Goal: Find specific page/section: Find specific page/section

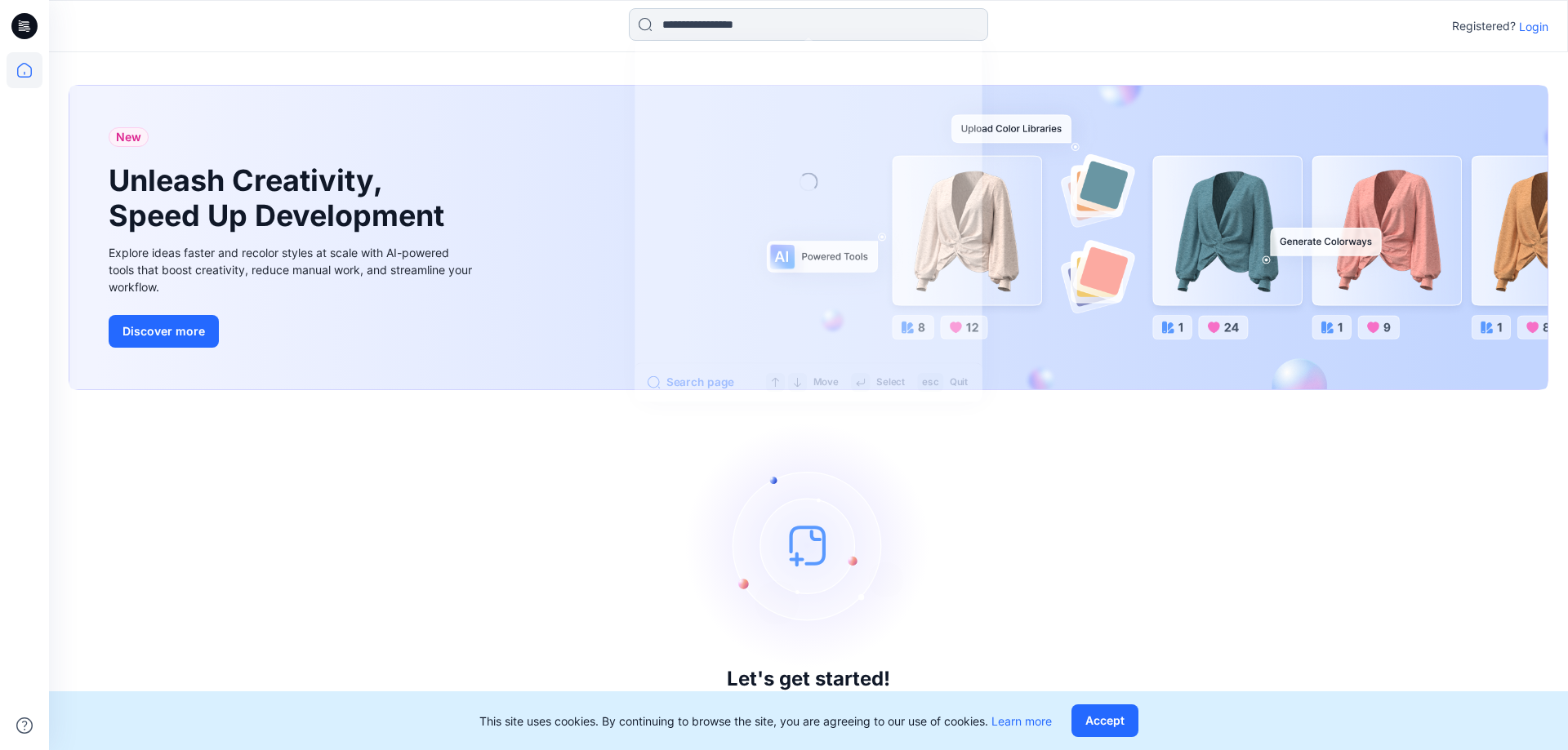
click at [763, 30] on input at bounding box center [809, 24] width 359 height 33
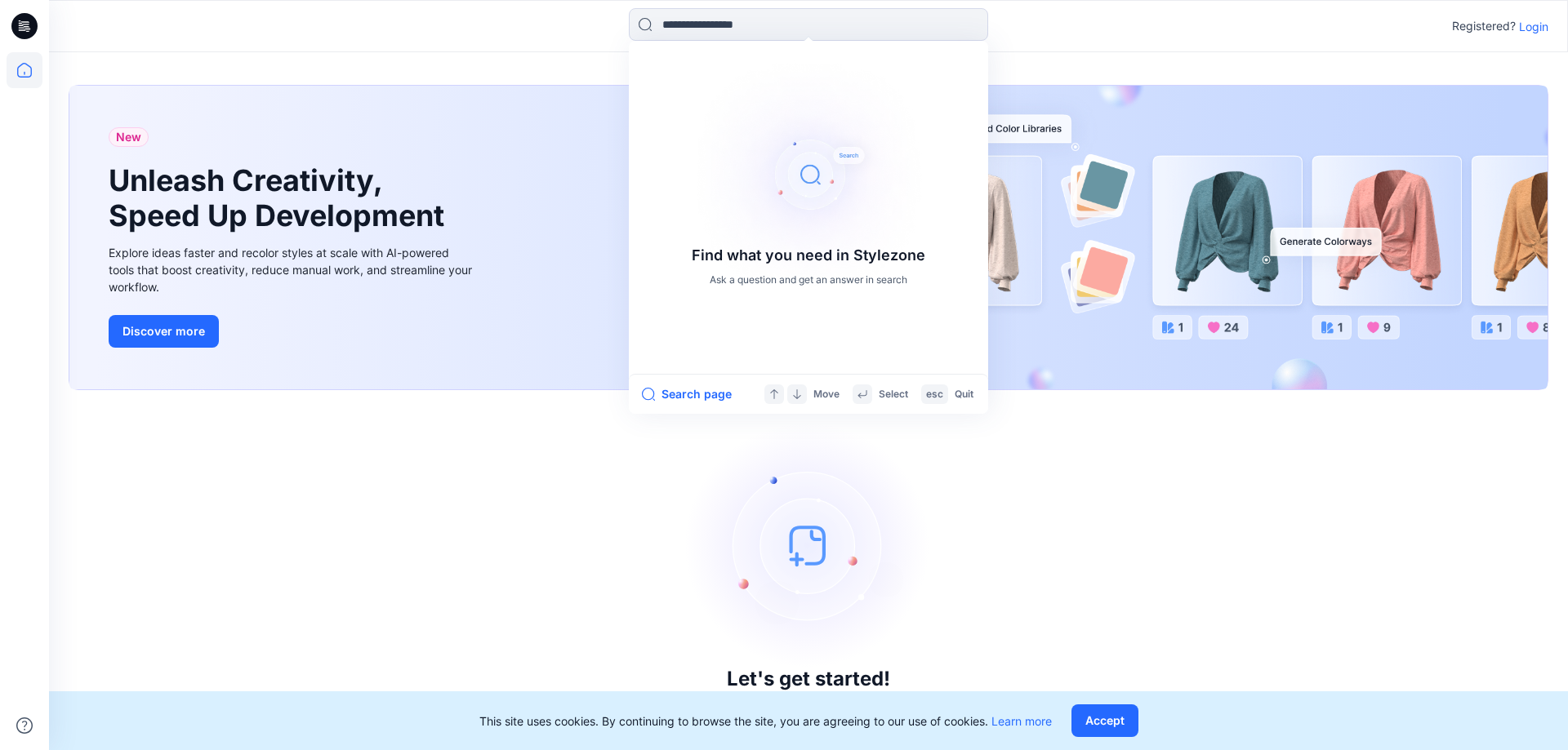
click at [31, 35] on icon at bounding box center [25, 26] width 26 height 26
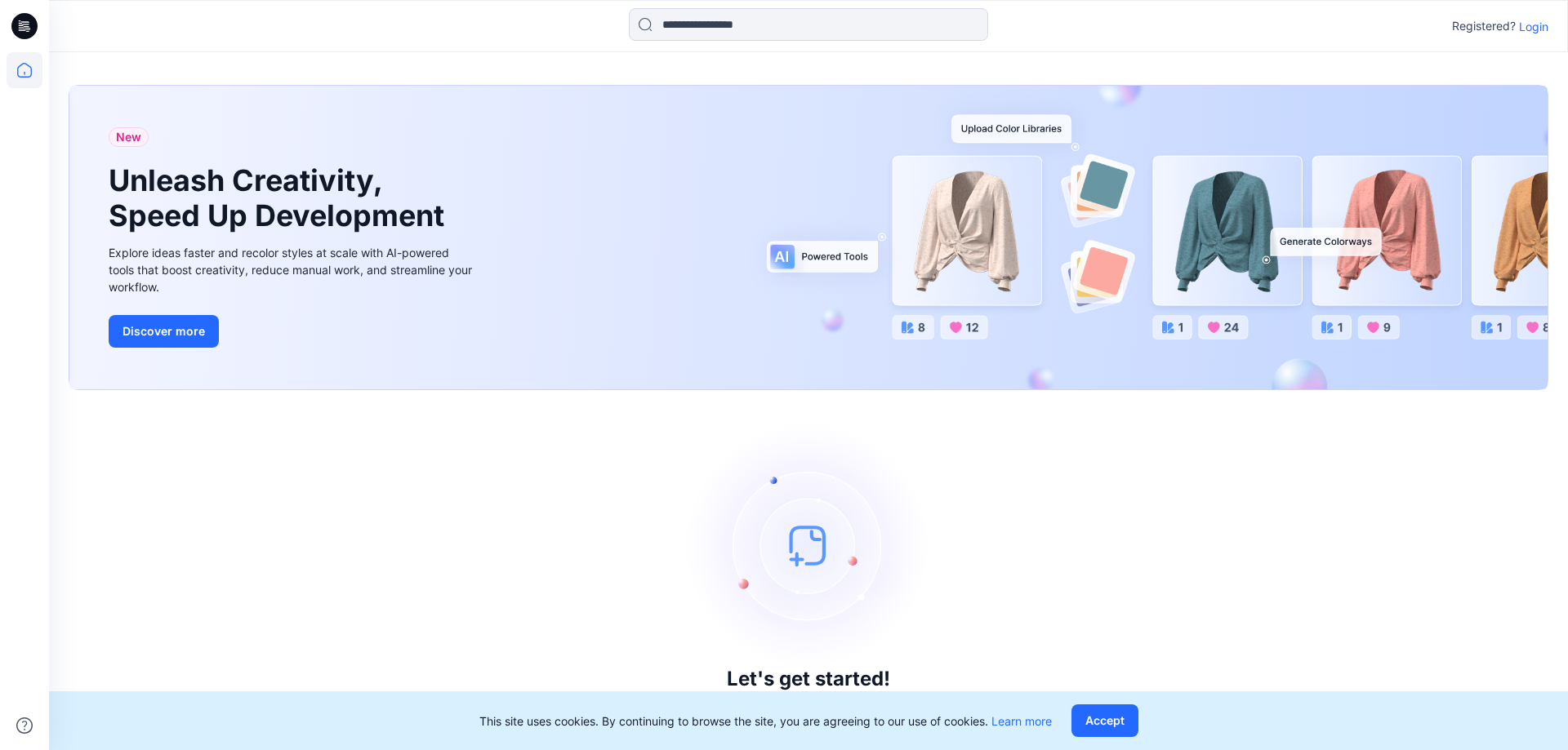
click at [1537, 22] on p "Login" at bounding box center [1533, 26] width 30 height 17
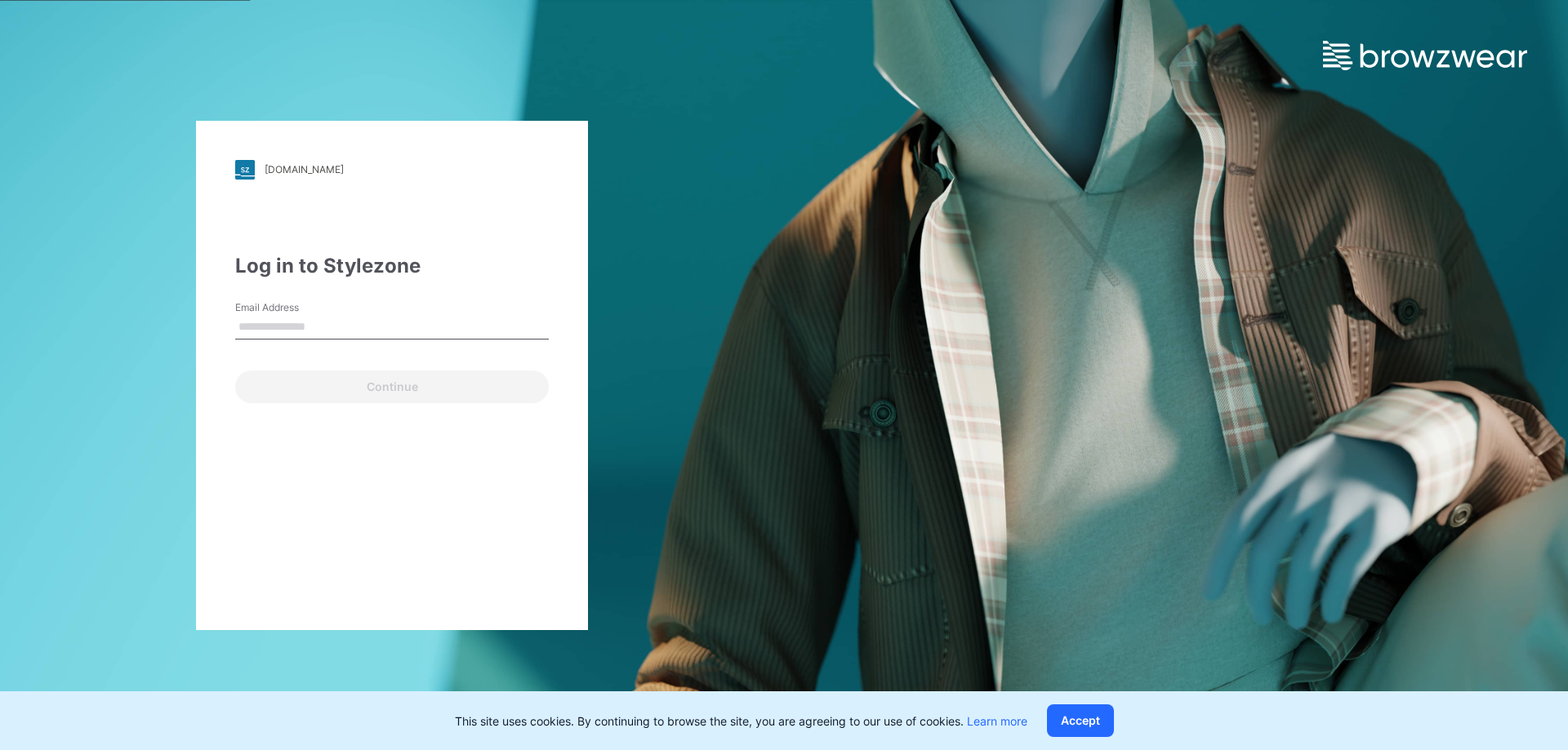
click at [401, 338] on input "Email Address" at bounding box center [392, 327] width 314 height 25
type input "**********"
click at [362, 409] on div "**********" at bounding box center [392, 375] width 392 height 510
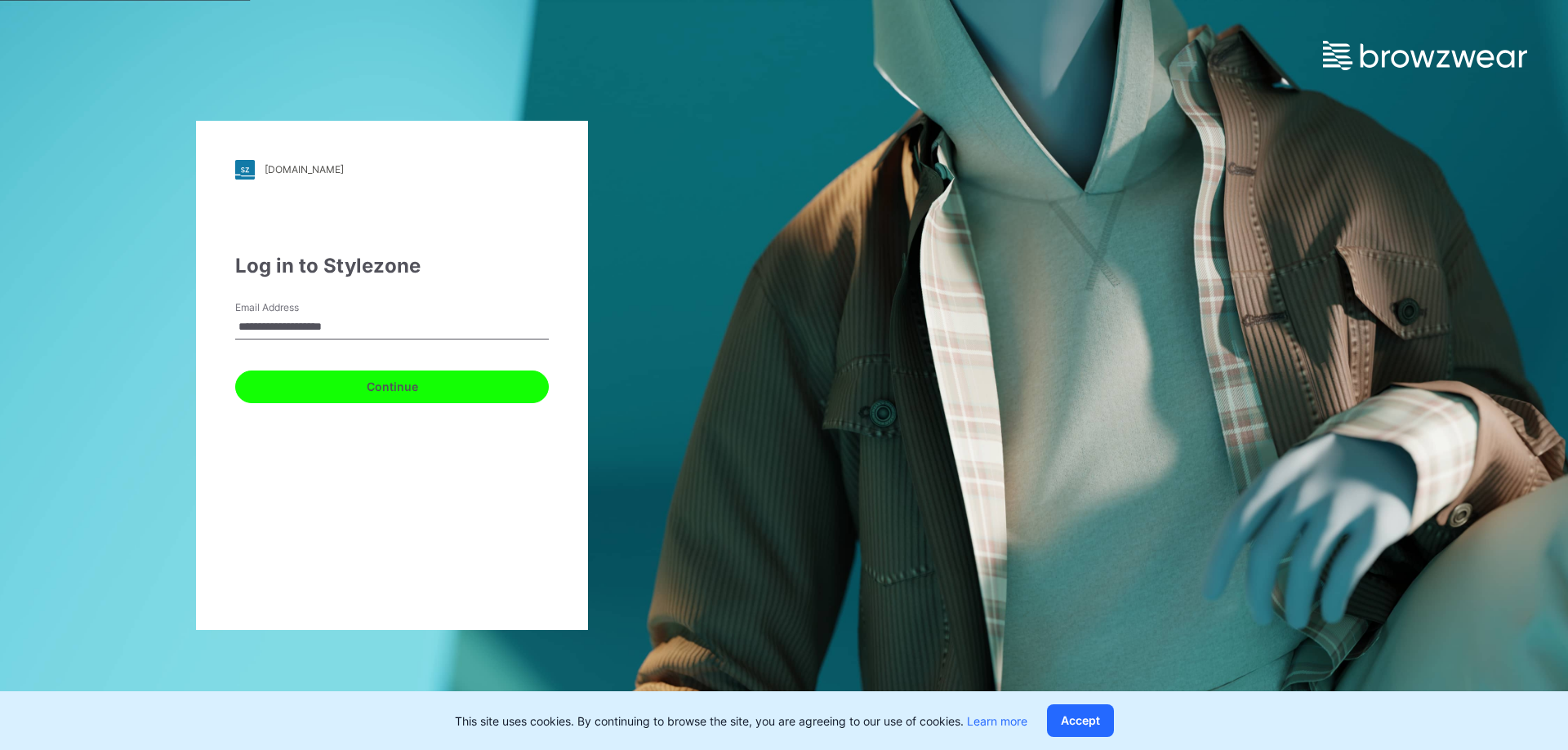
click at [366, 372] on button "Continue" at bounding box center [392, 386] width 314 height 33
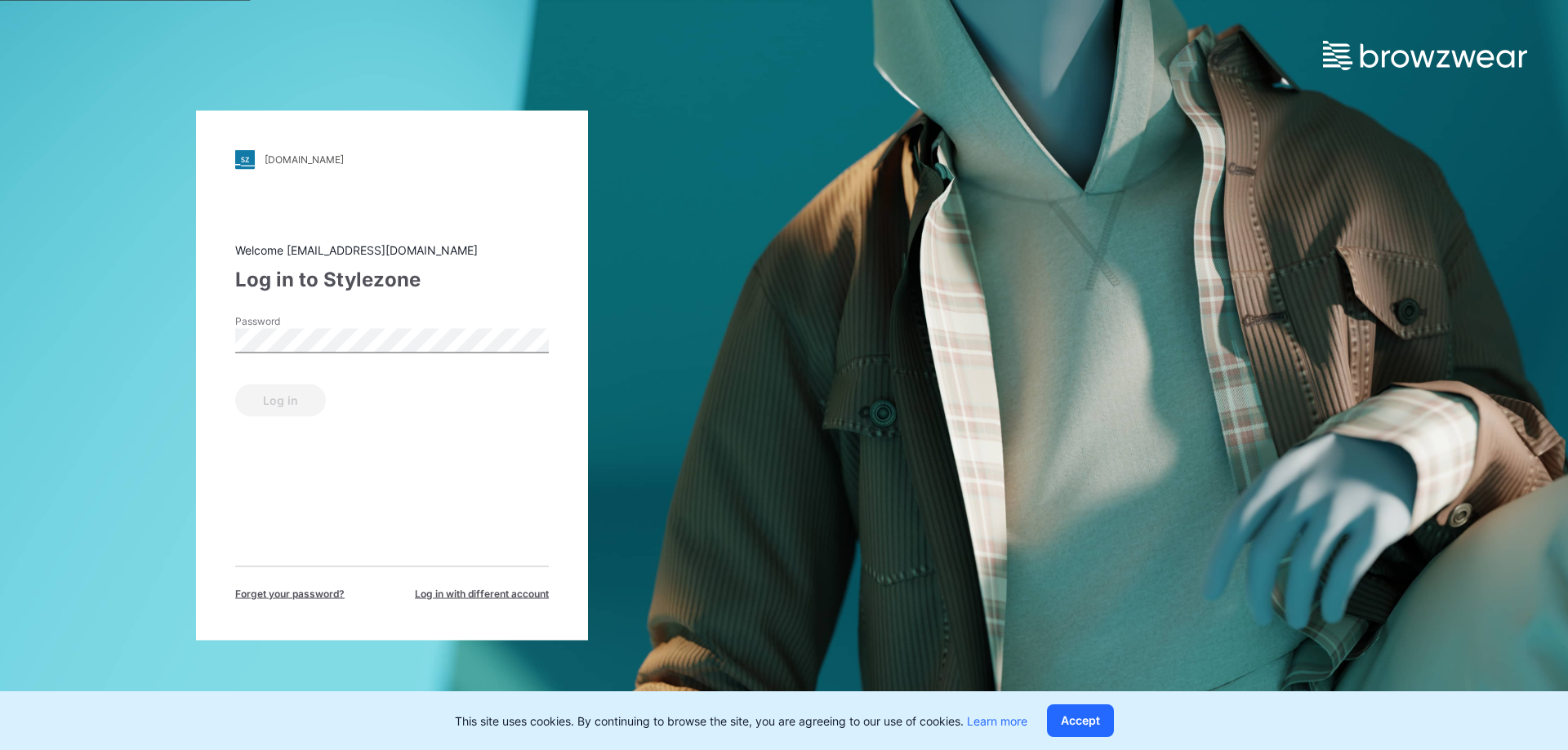
click at [327, 325] on label "Password" at bounding box center [292, 320] width 114 height 15
click at [286, 391] on button "Log in" at bounding box center [280, 399] width 91 height 33
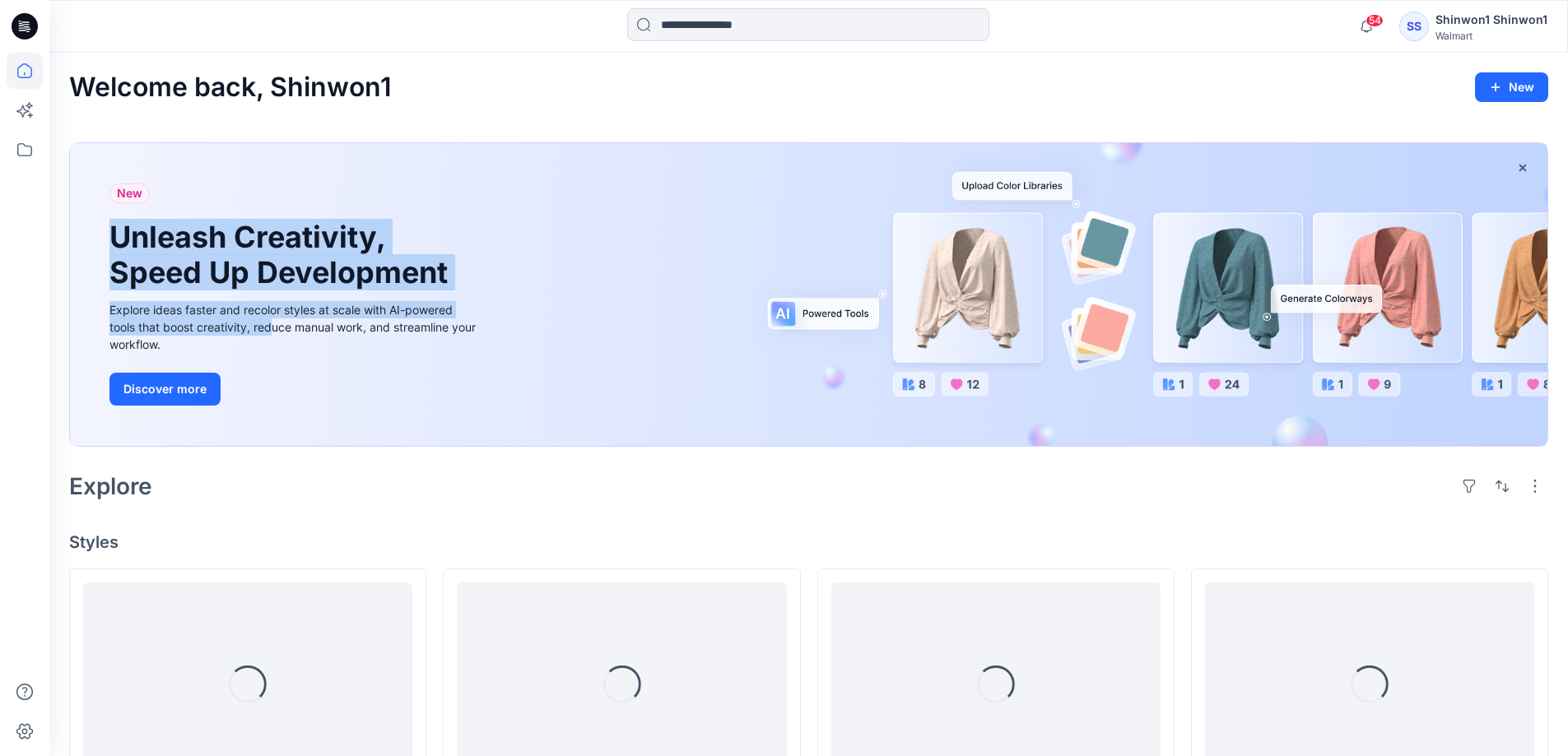
drag, startPoint x: 108, startPoint y: 232, endPoint x: 282, endPoint y: 346, distance: 208.0
click at [282, 346] on div "New Unleash Creativity, Speed Up Development Explore ideas faster and recolor s…" at bounding box center [294, 295] width 396 height 304
click at [282, 346] on div "Explore ideas faster and recolor styles at scale with AI-powered tools that boo…" at bounding box center [294, 327] width 371 height 52
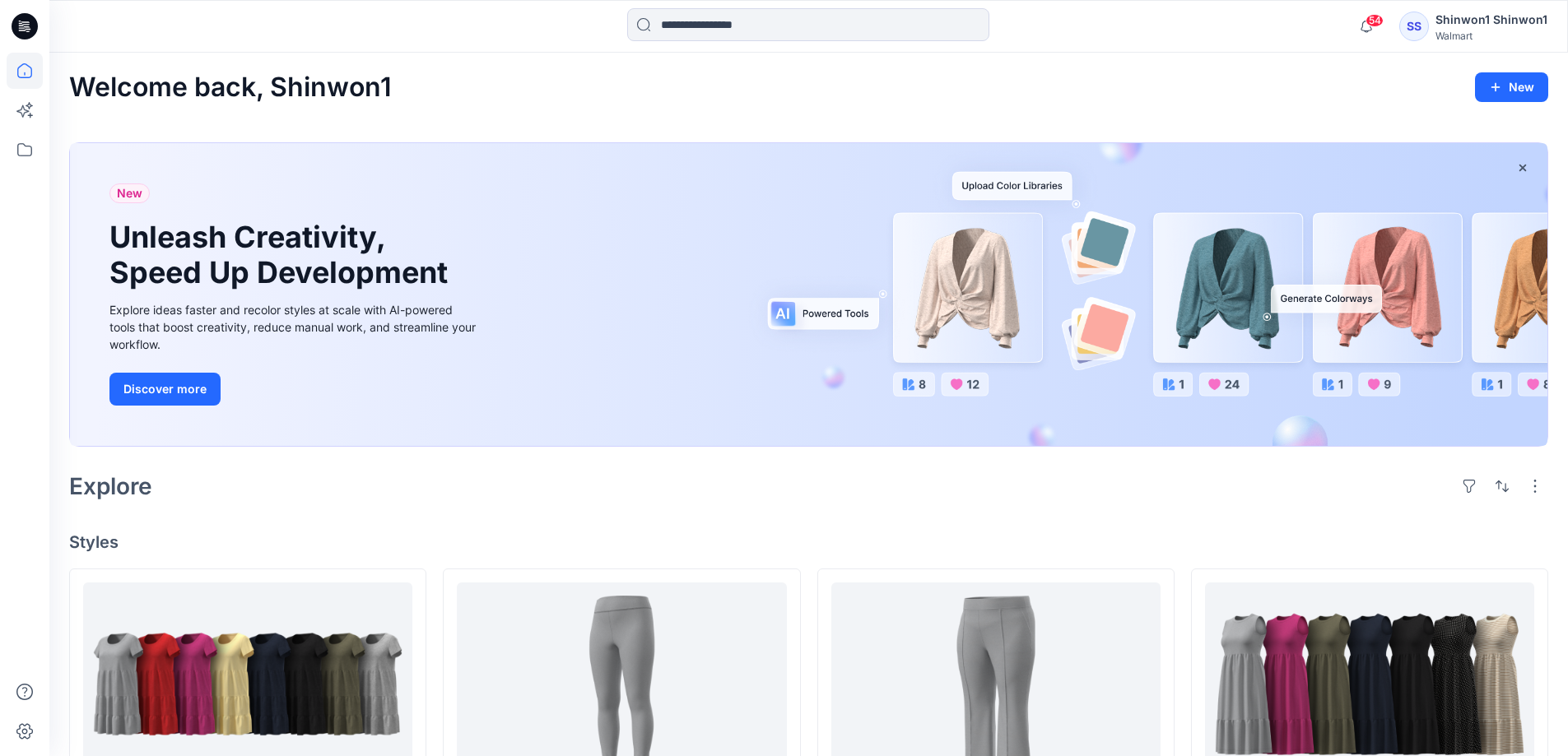
click at [27, 30] on icon at bounding box center [28, 29] width 6 height 1
click at [31, 151] on icon at bounding box center [24, 149] width 15 height 13
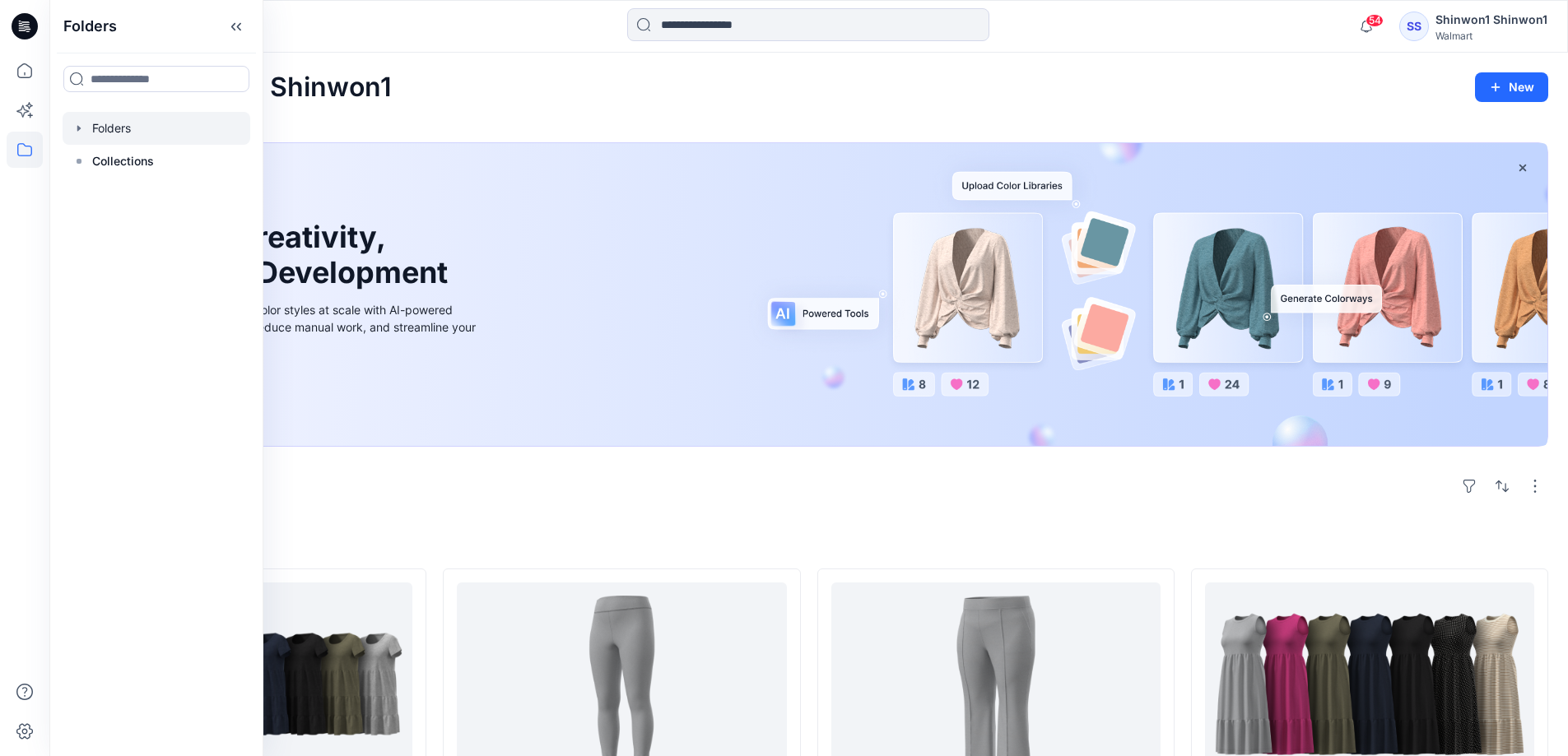
click at [81, 124] on icon "button" at bounding box center [78, 128] width 13 height 13
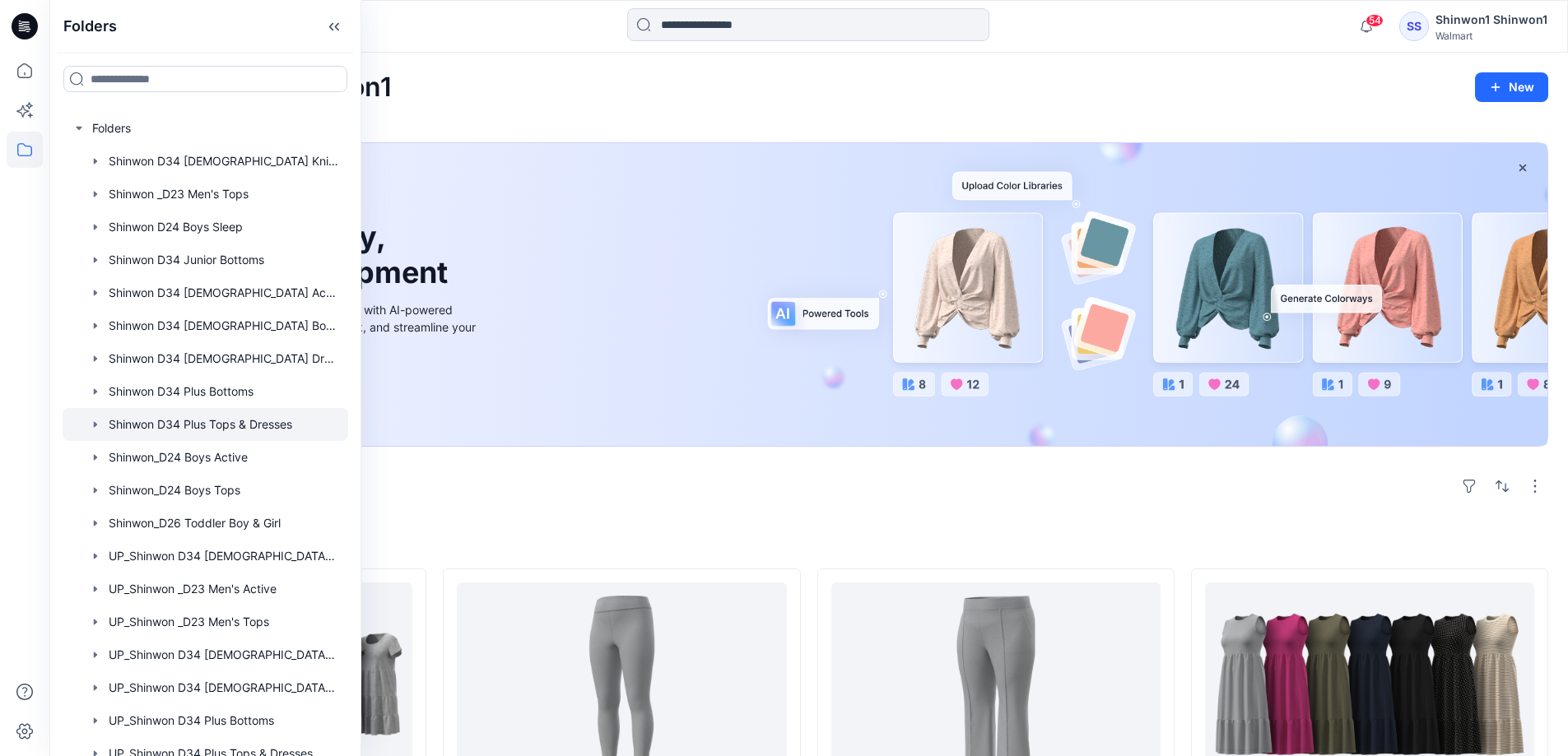
click at [235, 422] on div at bounding box center [205, 424] width 285 height 33
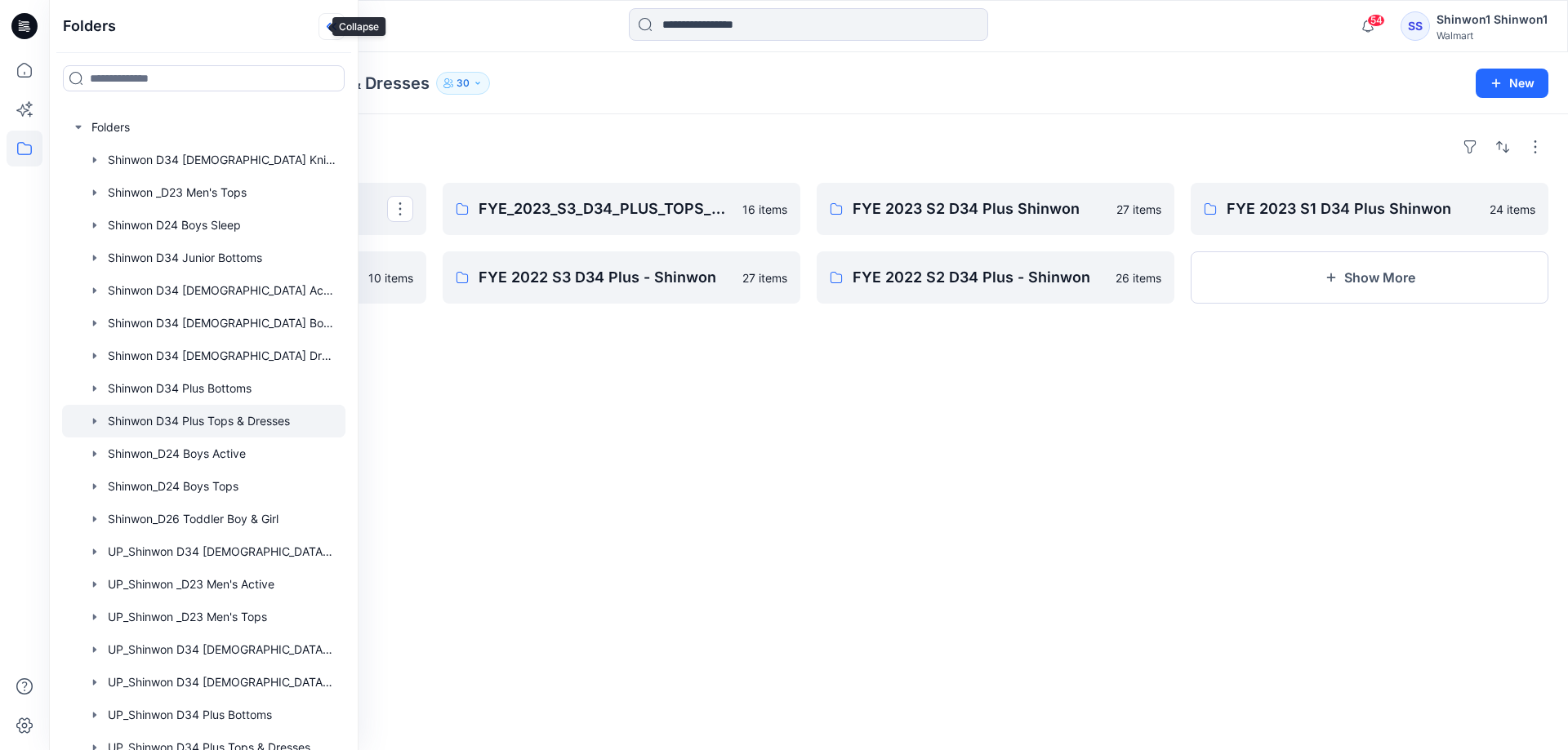
click at [319, 20] on icon at bounding box center [331, 26] width 26 height 27
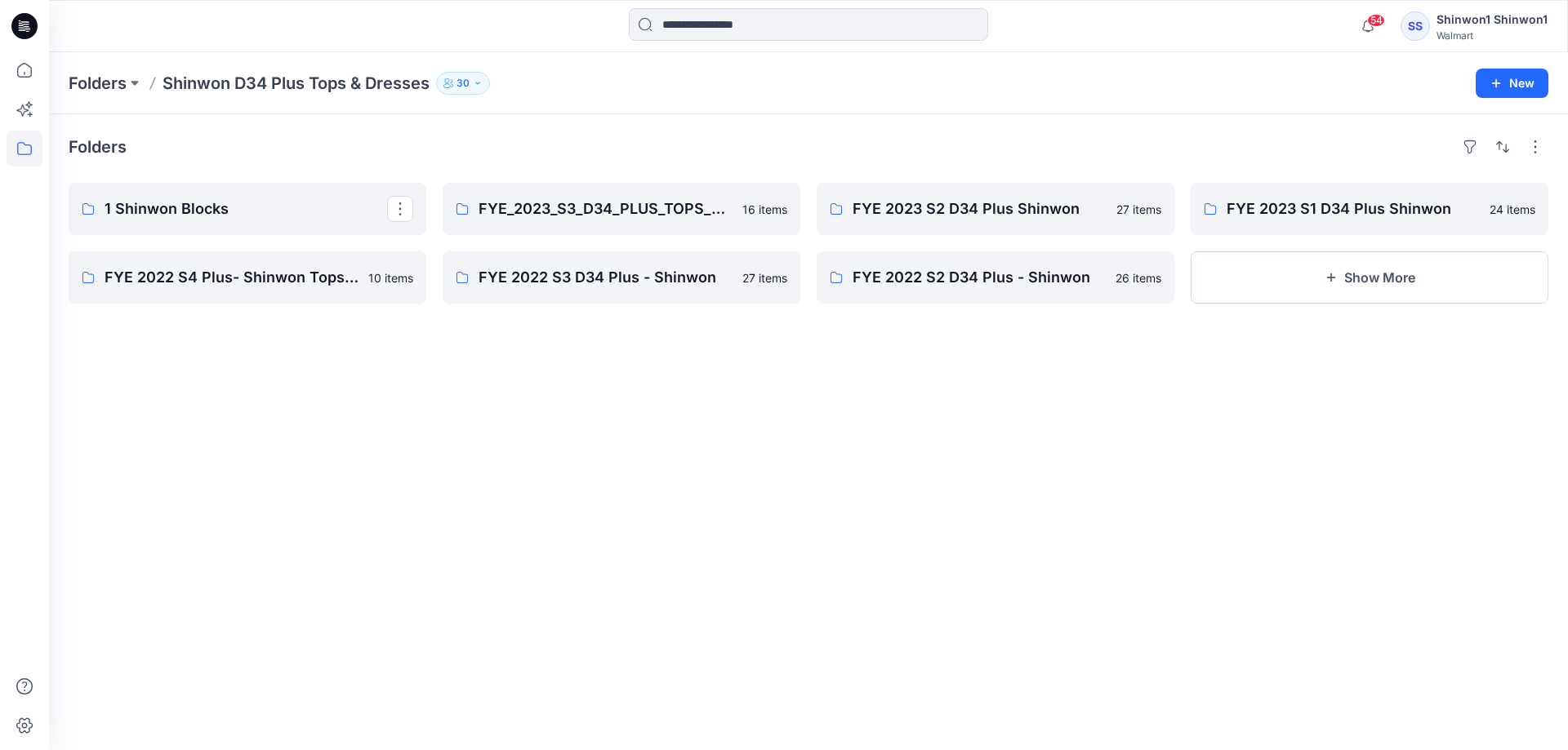
click at [508, 476] on div "Folders 1 Shinwon Blocks FYE 2022 S4 Plus- Shinwon Tops & Dresses 10 items FYE_…" at bounding box center [809, 432] width 1519 height 636
click at [130, 74] on button at bounding box center [134, 83] width 17 height 23
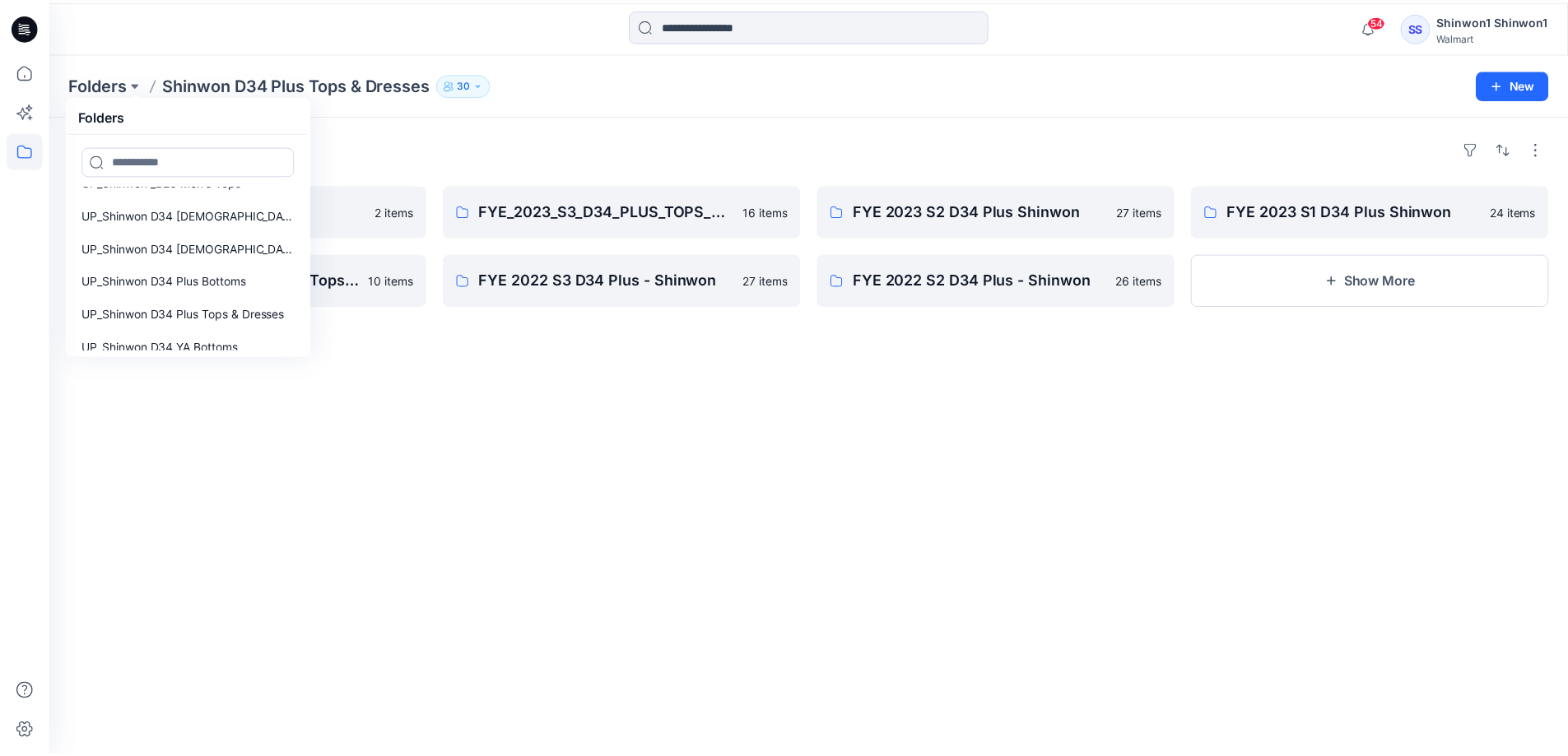
scroll to position [520, 0]
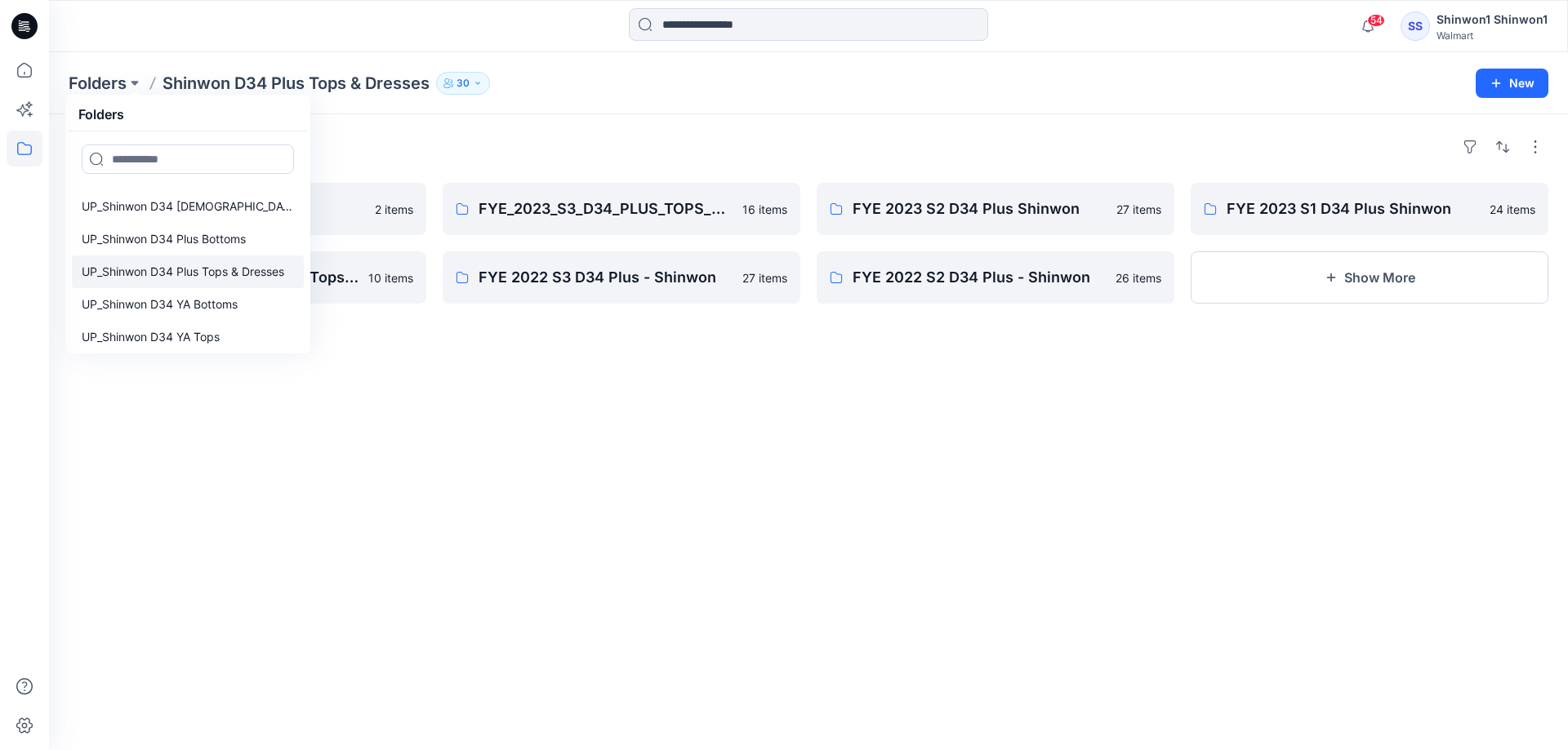
click at [254, 273] on p "UP_Shinwon D34 Plus Tops & Dresses" at bounding box center [182, 272] width 202 height 20
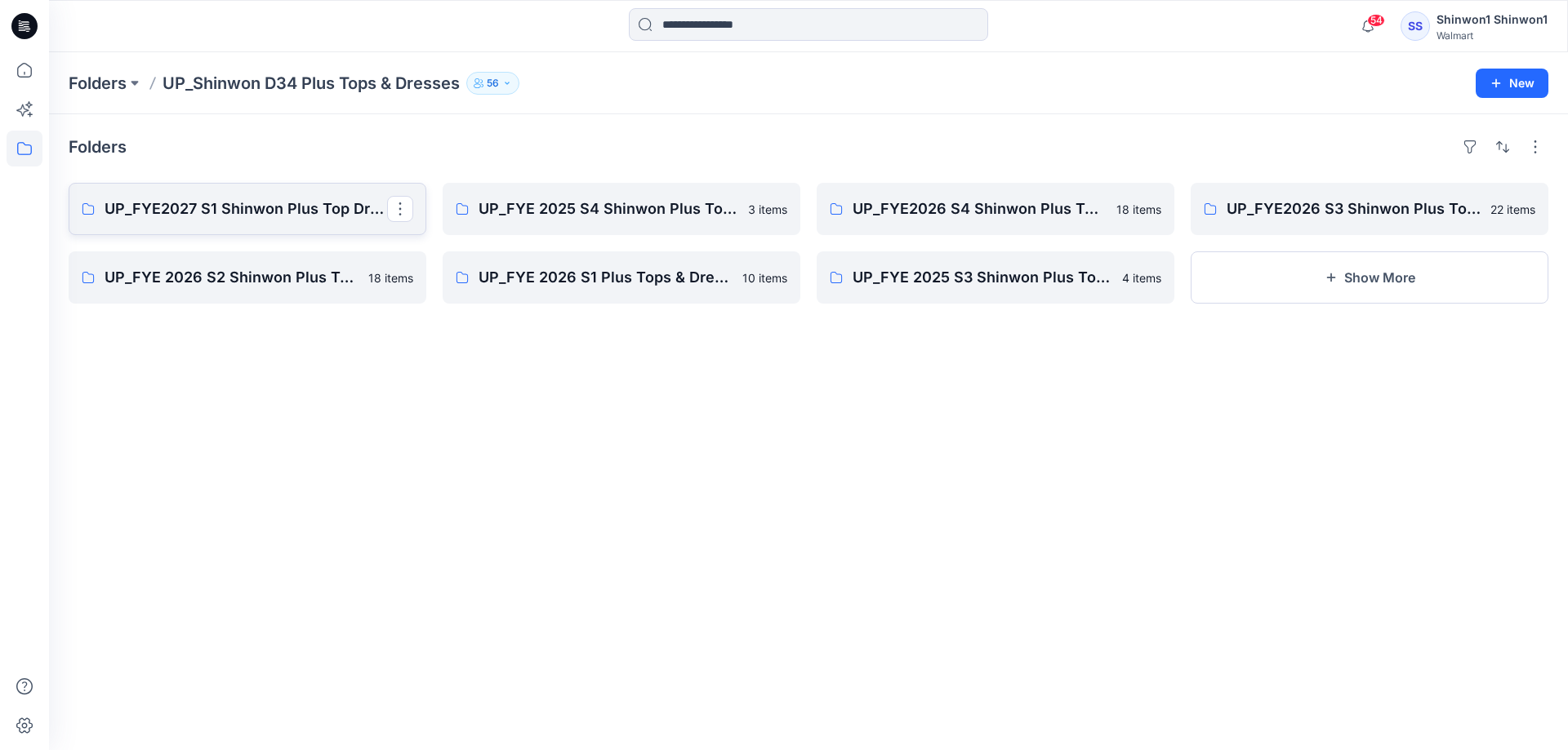
click at [245, 201] on p "UP_FYE2027 S1 Shinwon Plus Top Dresses" at bounding box center [246, 208] width 283 height 23
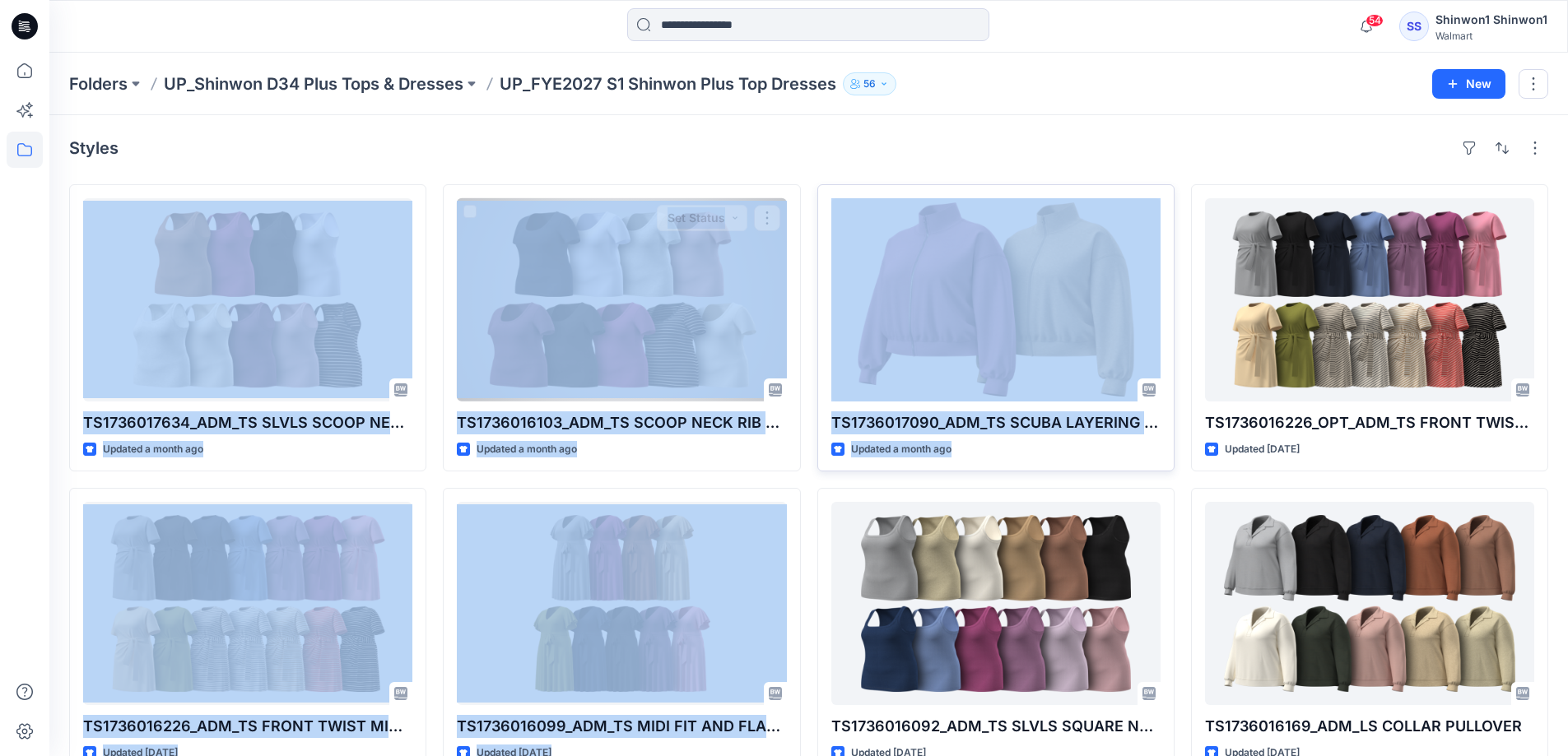
drag, startPoint x: 394, startPoint y: 146, endPoint x: 971, endPoint y: 457, distance: 655.5
click at [775, 159] on div "Styles" at bounding box center [809, 148] width 1479 height 26
